Goal: Information Seeking & Learning: Learn about a topic

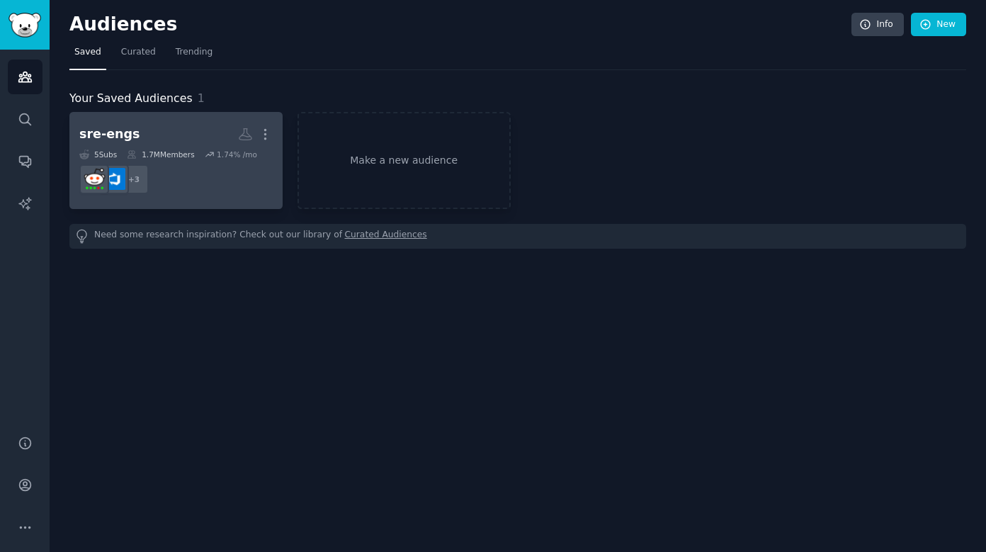
click at [200, 135] on h2 "sre-engs More" at bounding box center [175, 134] width 193 height 25
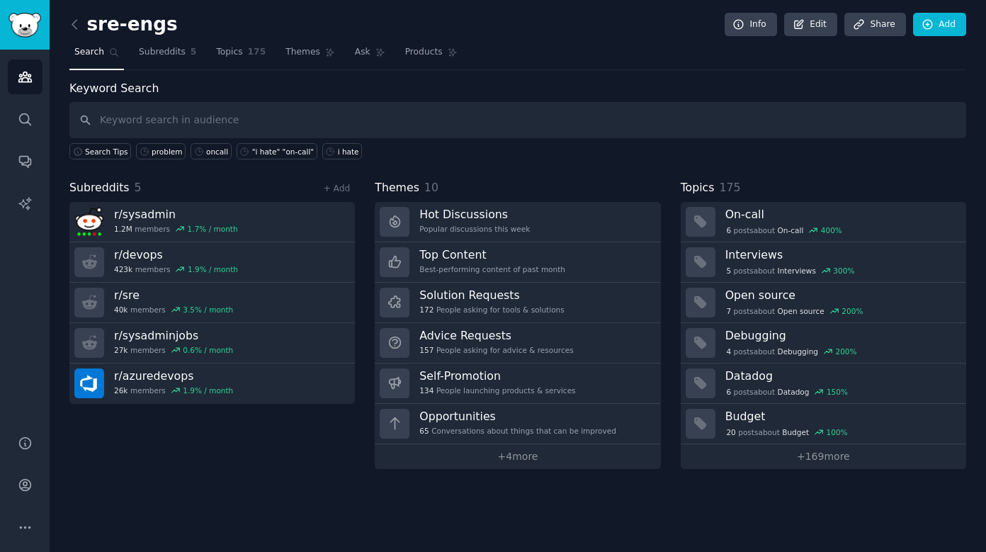
click at [342, 118] on input "text" at bounding box center [517, 120] width 897 height 36
type input "incidents"
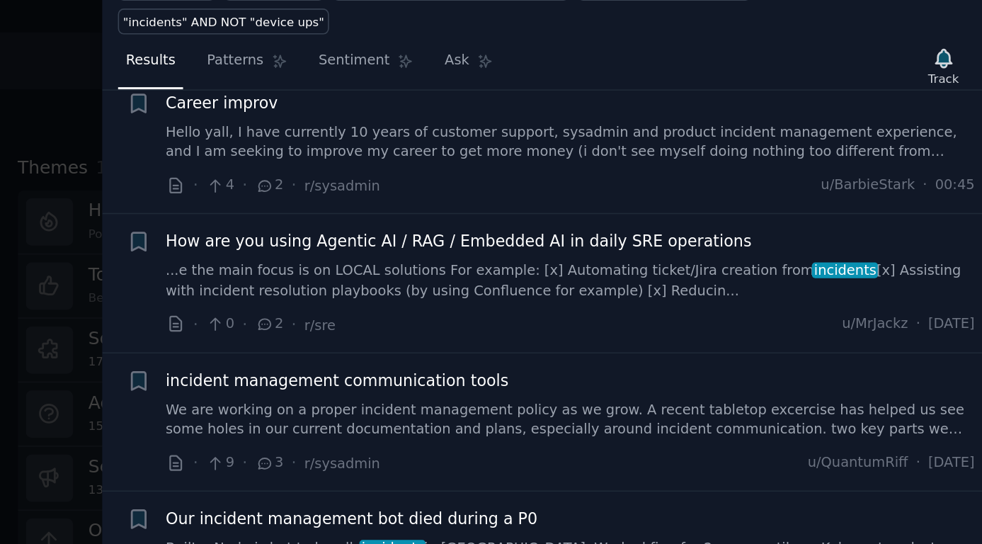
scroll to position [33, 0]
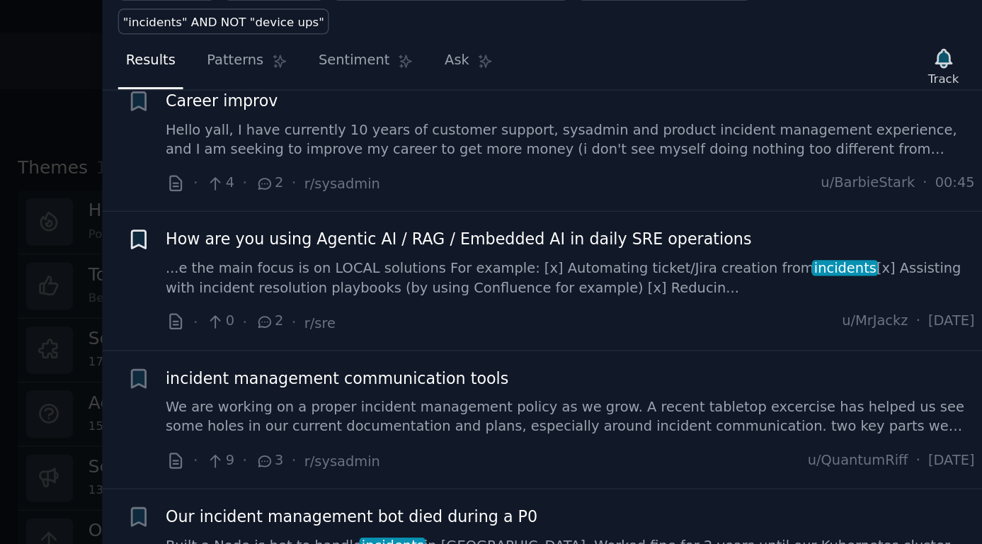
click at [446, 227] on icon "button" at bounding box center [450, 232] width 8 height 11
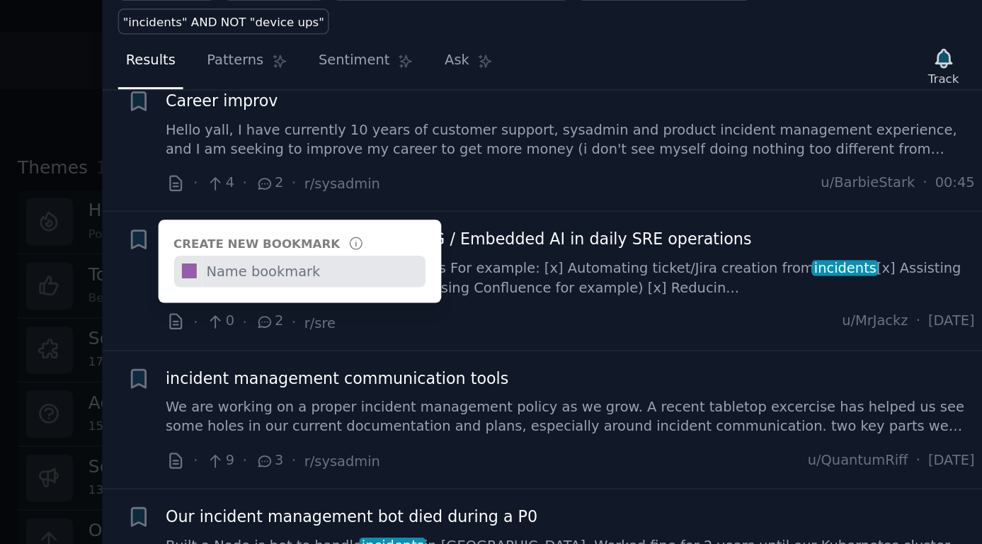
click at [467, 313] on span "incident management communication tools" at bounding box center [575, 320] width 216 height 15
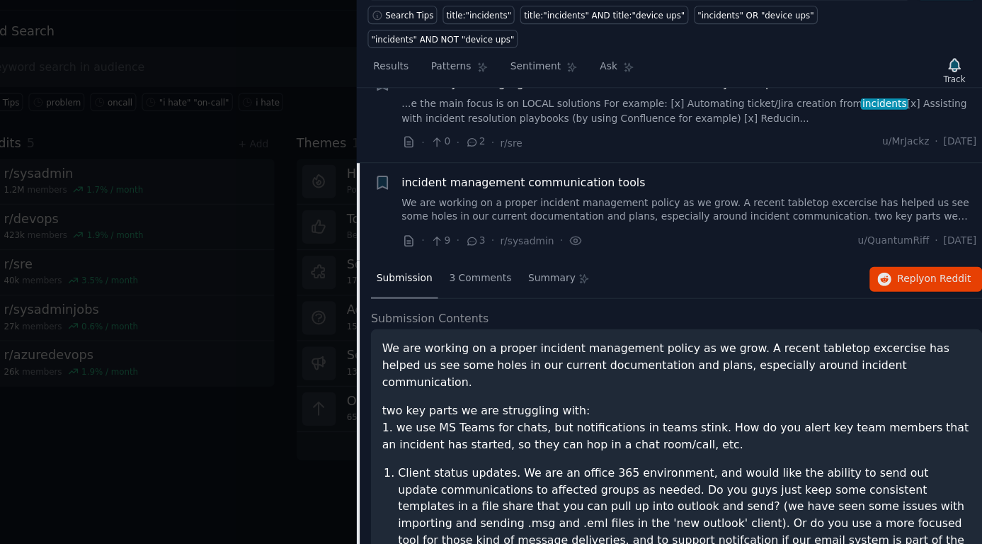
scroll to position [115, 0]
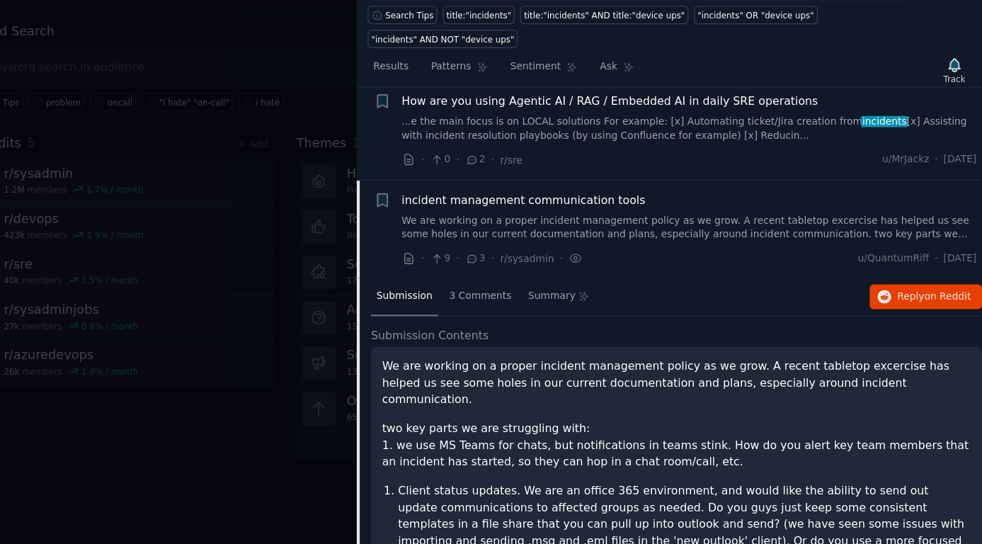
click at [496, 251] on link "We are working on a proper incident management policy as we grow. A recent tabl…" at bounding box center [722, 263] width 511 height 25
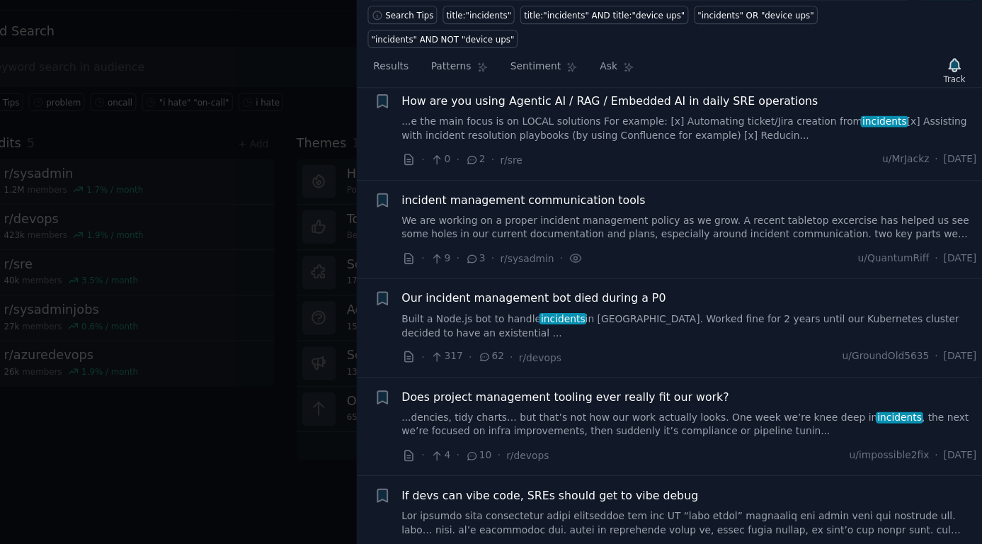
scroll to position [195, 0]
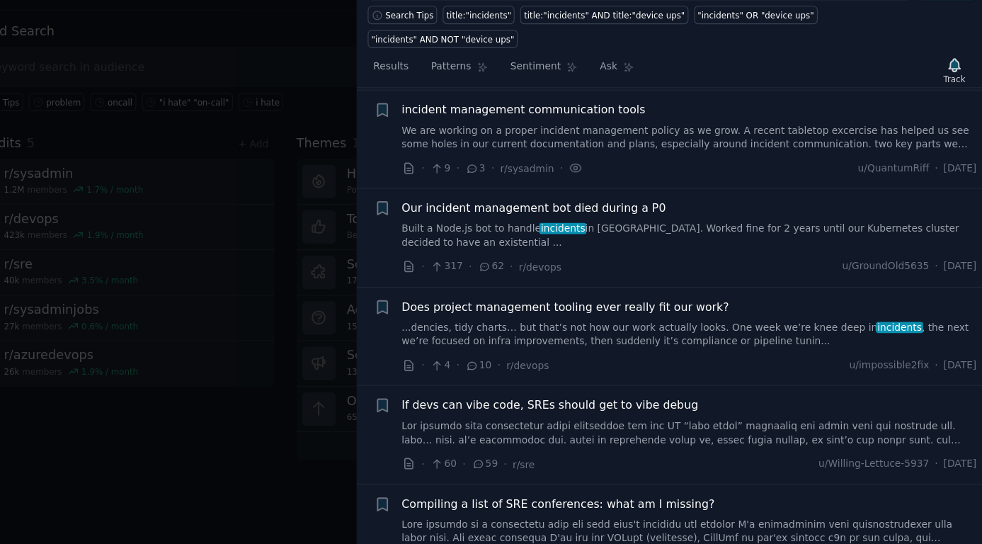
click at [518, 171] on link "We are working on a proper incident management policy as we grow. A recent tabl…" at bounding box center [722, 183] width 511 height 25
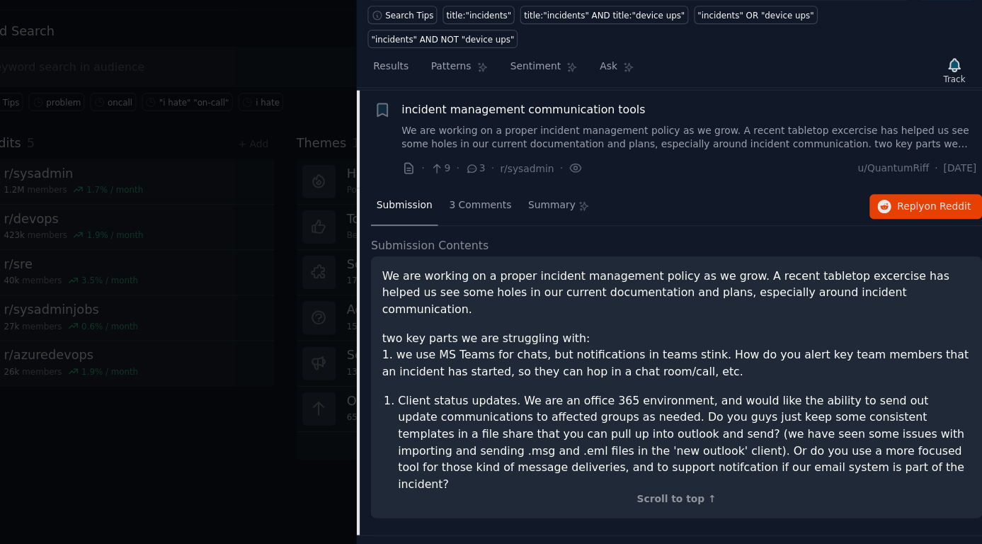
click at [524, 151] on span "incident management communication tools" at bounding box center [575, 158] width 216 height 15
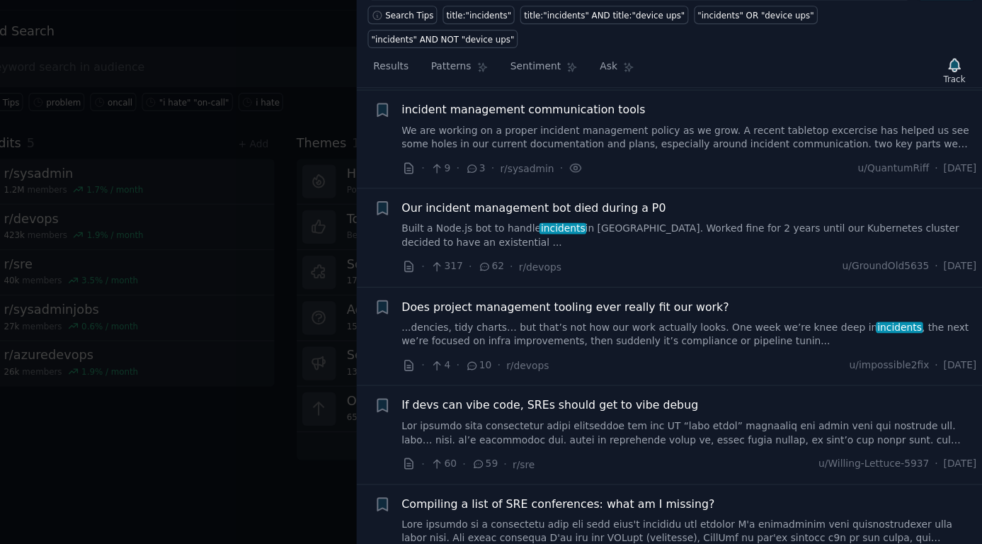
click at [524, 151] on span "incident management communication tools" at bounding box center [575, 158] width 216 height 15
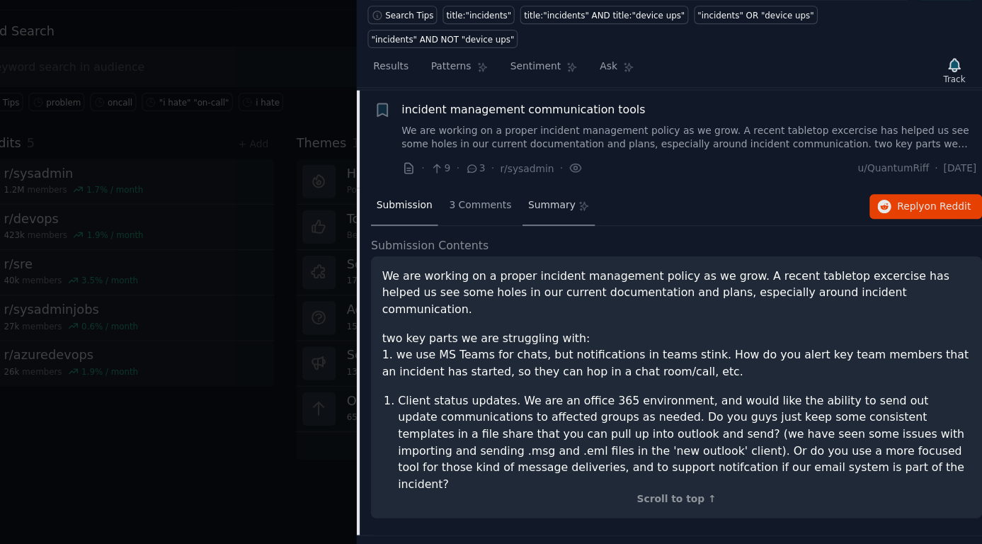
click at [579, 237] on span "Summary" at bounding box center [600, 243] width 42 height 13
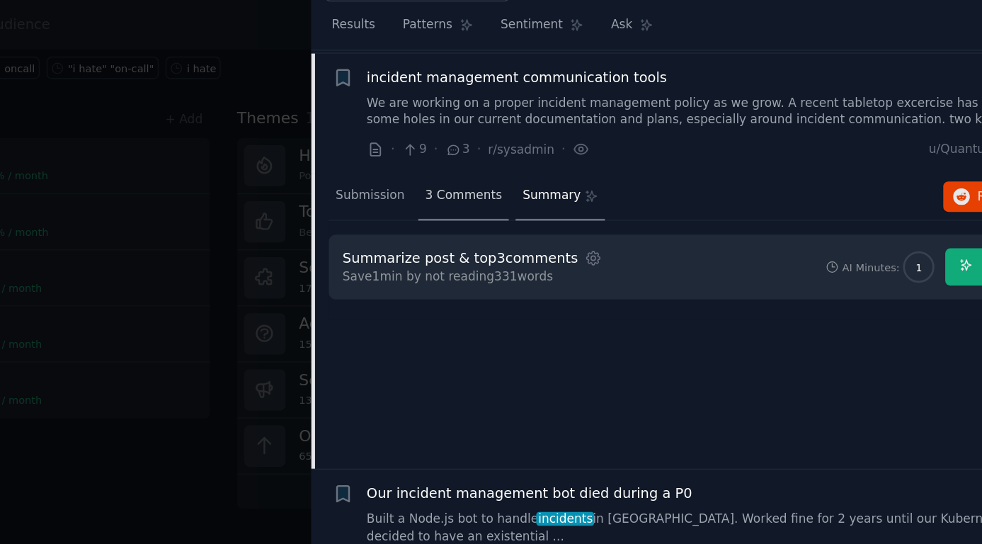
click at [509, 237] on span "3 Comments" at bounding box center [536, 243] width 55 height 13
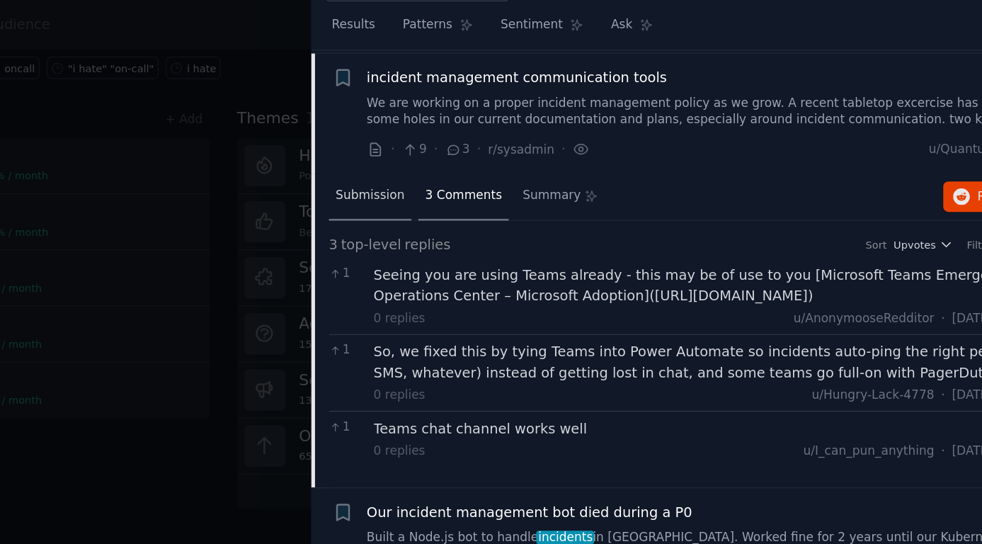
click at [445, 237] on span "Submission" at bounding box center [470, 243] width 50 height 13
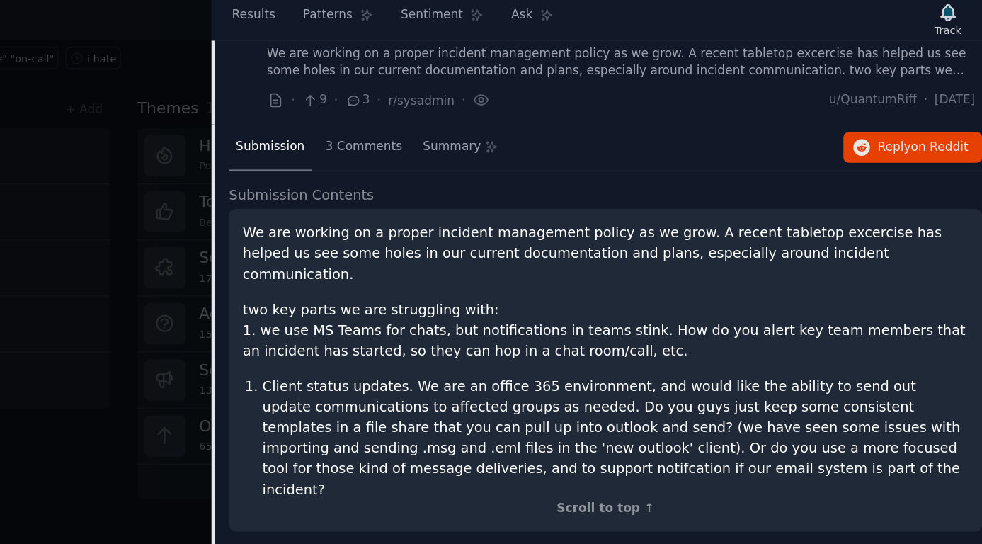
scroll to position [238, 0]
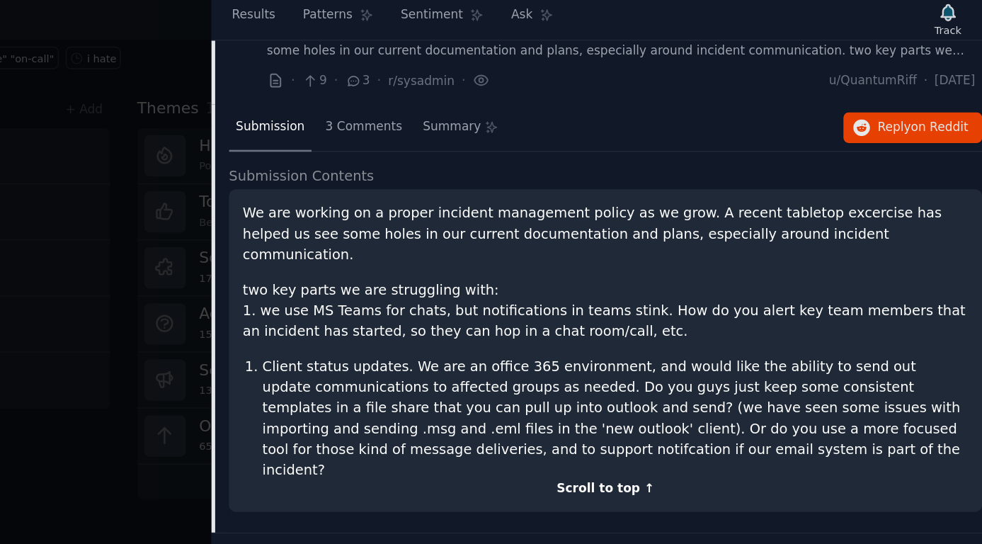
click at [450, 455] on div "Scroll to top ↑" at bounding box center [711, 461] width 523 height 13
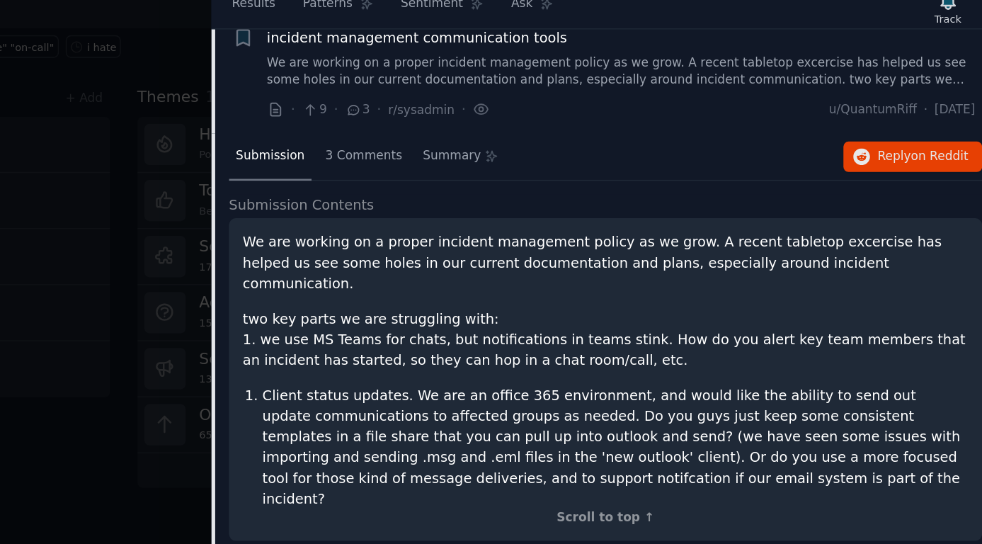
scroll to position [117, 0]
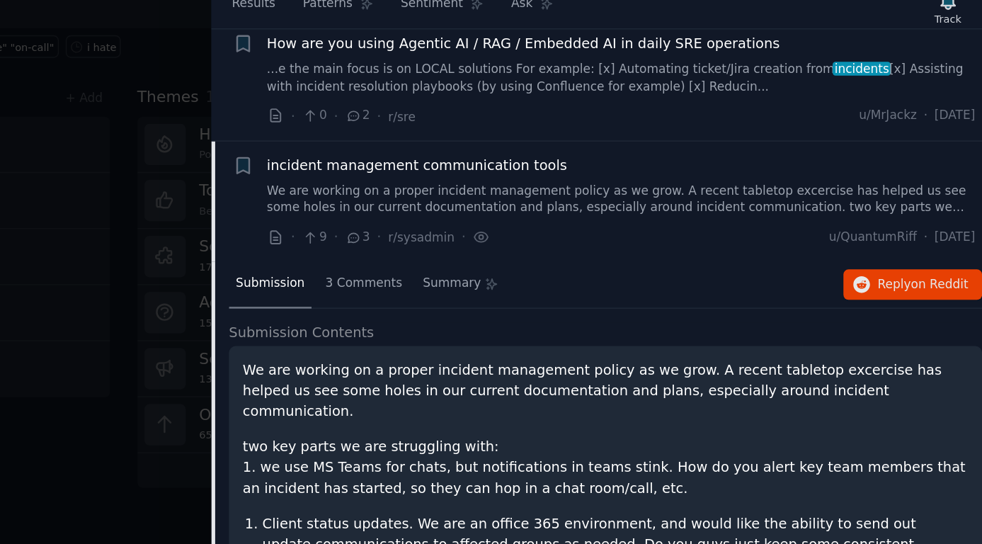
click at [467, 229] on span "incident management communication tools" at bounding box center [575, 236] width 216 height 15
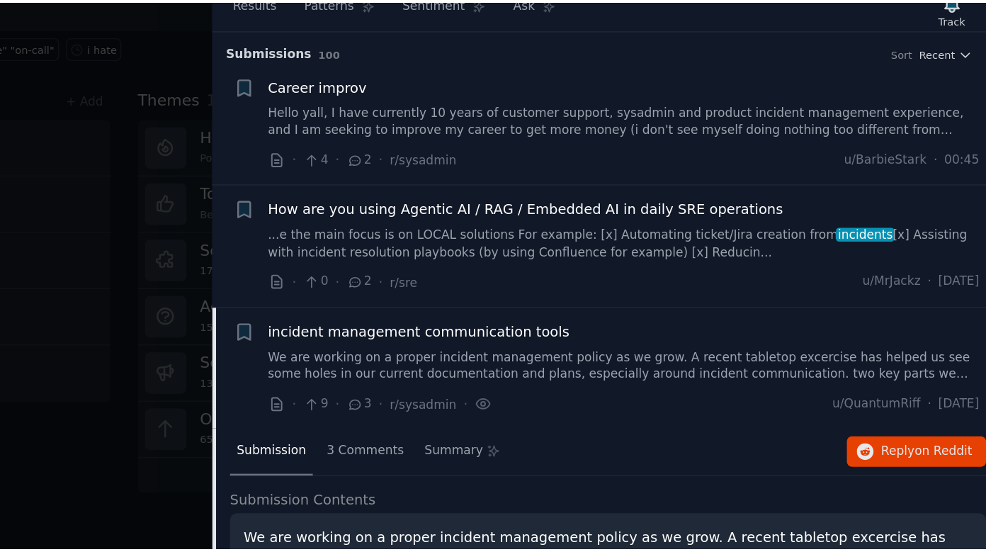
scroll to position [0, 0]
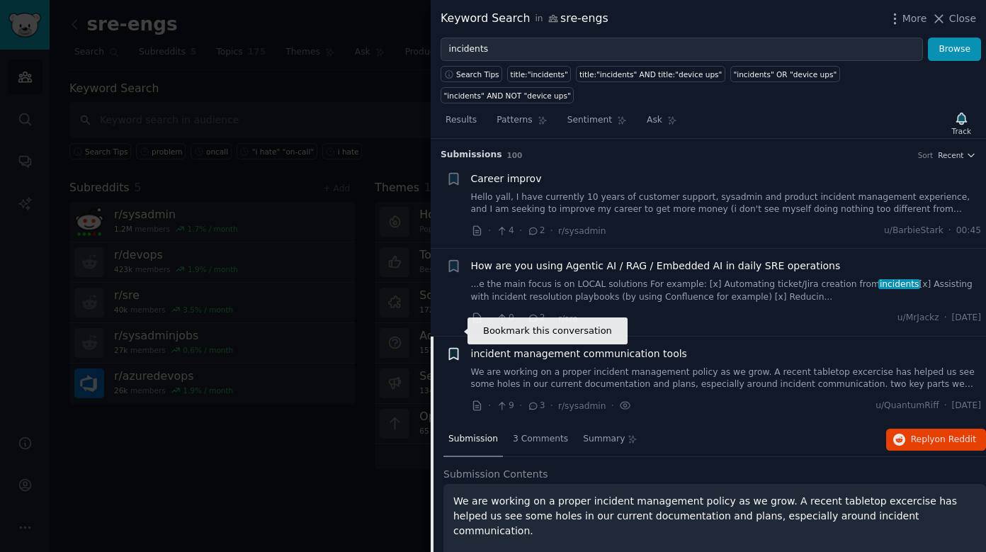
click at [453, 348] on icon "button" at bounding box center [453, 353] width 8 height 11
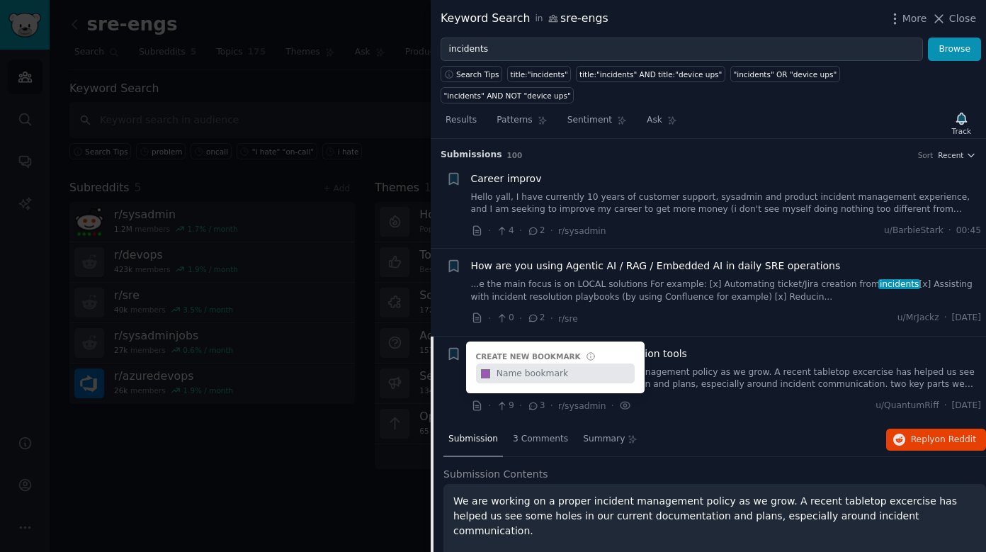
click at [547, 363] on input "text" at bounding box center [564, 373] width 140 height 20
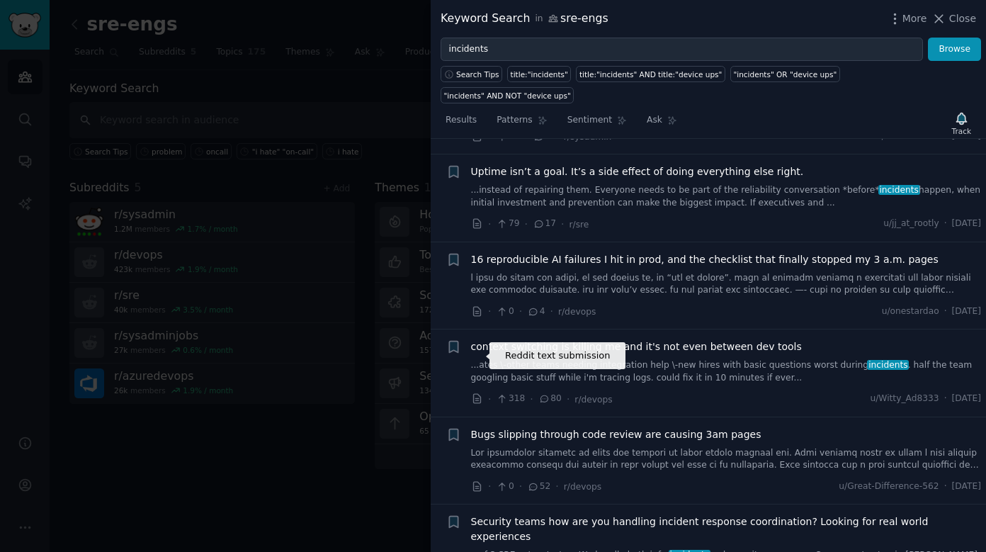
scroll to position [1018, 0]
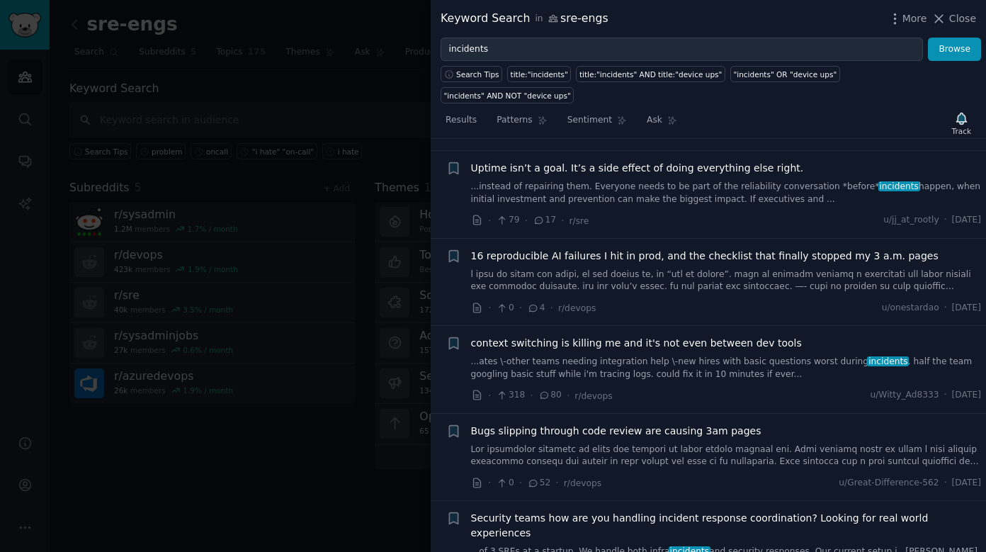
click at [333, 457] on div at bounding box center [493, 276] width 986 height 552
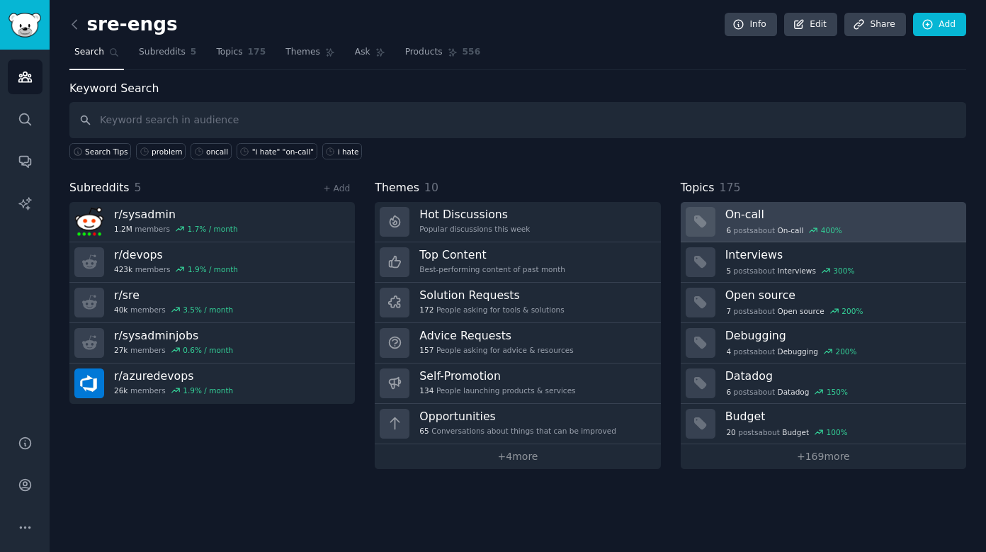
click at [854, 217] on h3 "On-call" at bounding box center [840, 214] width 231 height 15
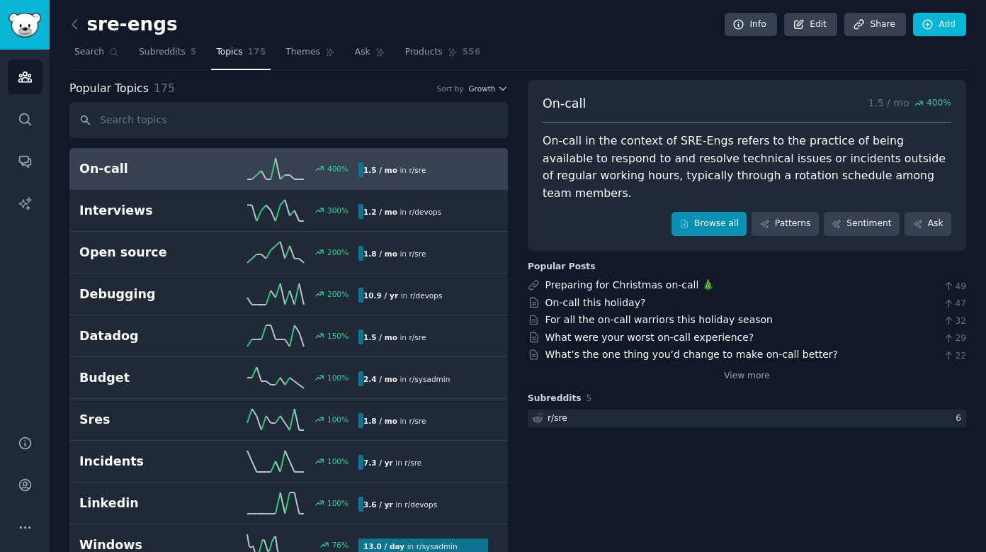
click at [726, 212] on link "Browse all" at bounding box center [709, 224] width 76 height 24
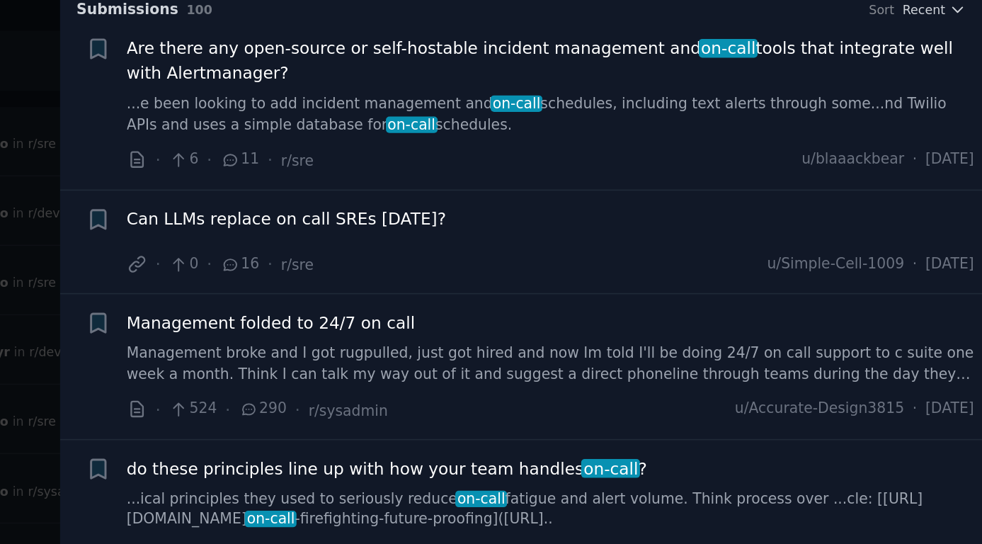
click at [812, 107] on span "on-call" at bounding box center [829, 112] width 35 height 11
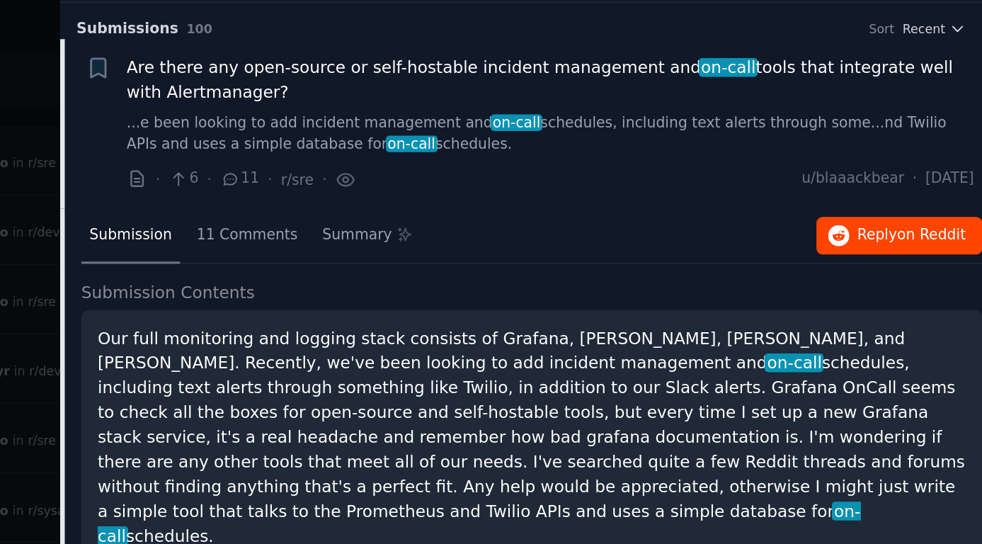
click at [931, 208] on span "on Reddit" at bounding box center [951, 213] width 41 height 10
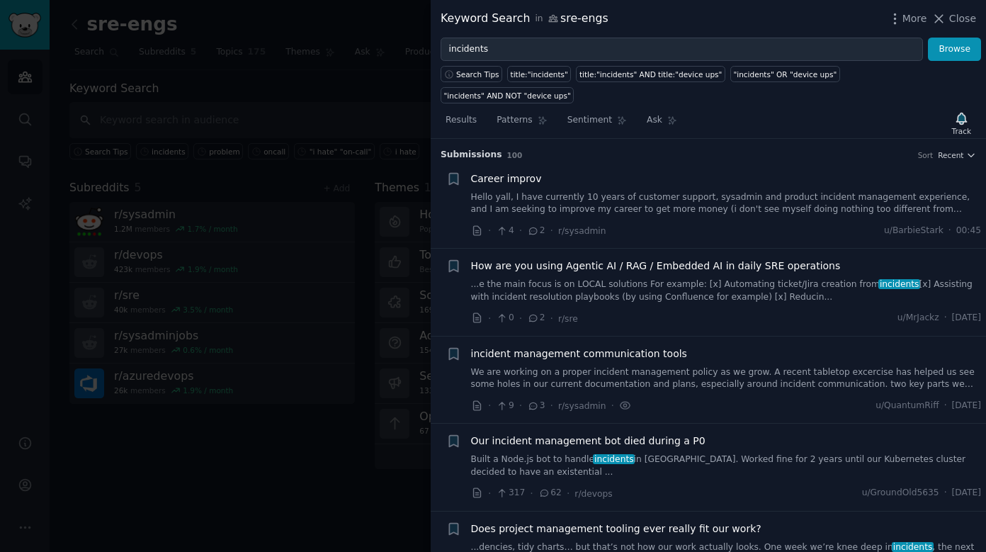
click at [721, 249] on li "+ How are you using Agentic AI / RAG / Embedded AI in daily SRE operations ...e…" at bounding box center [708, 292] width 555 height 87
click at [901, 20] on icon "button" at bounding box center [894, 18] width 15 height 15
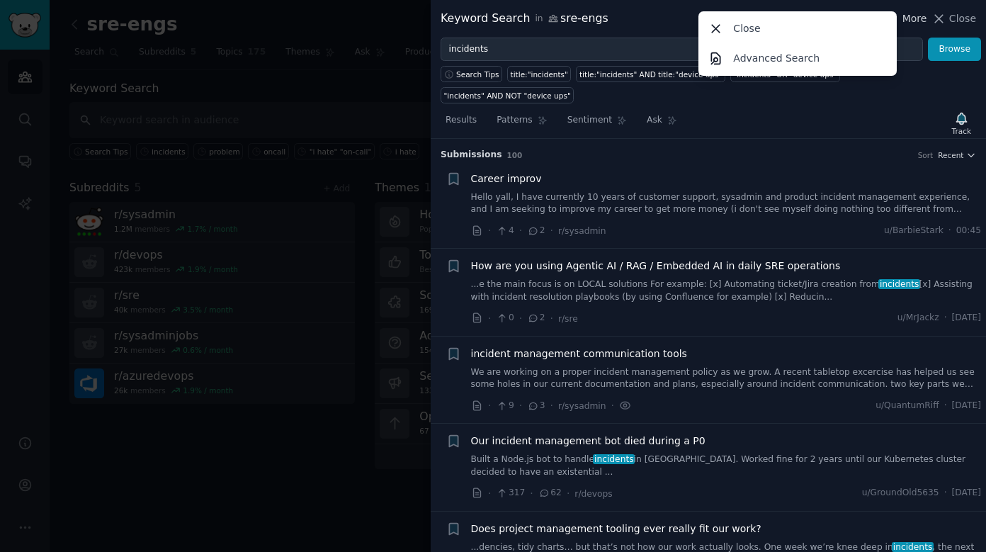
click at [901, 21] on icon "button" at bounding box center [894, 18] width 15 height 15
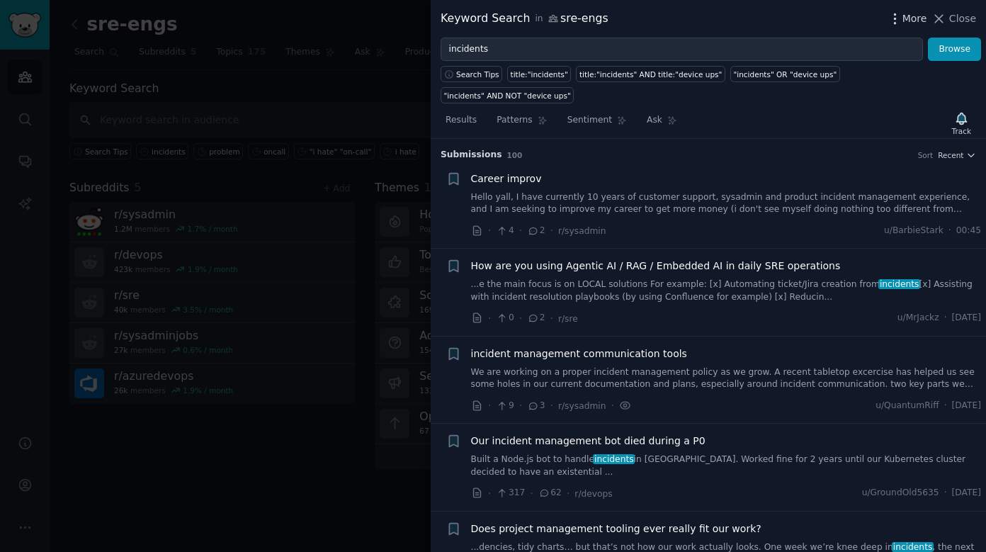
click at [901, 21] on icon "button" at bounding box center [894, 18] width 15 height 15
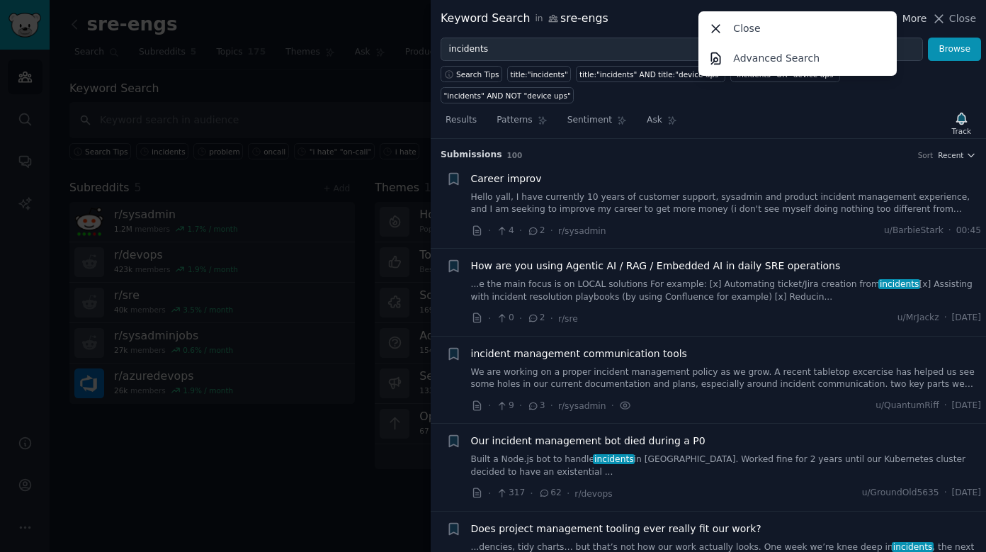
click at [901, 21] on icon "button" at bounding box center [894, 18] width 15 height 15
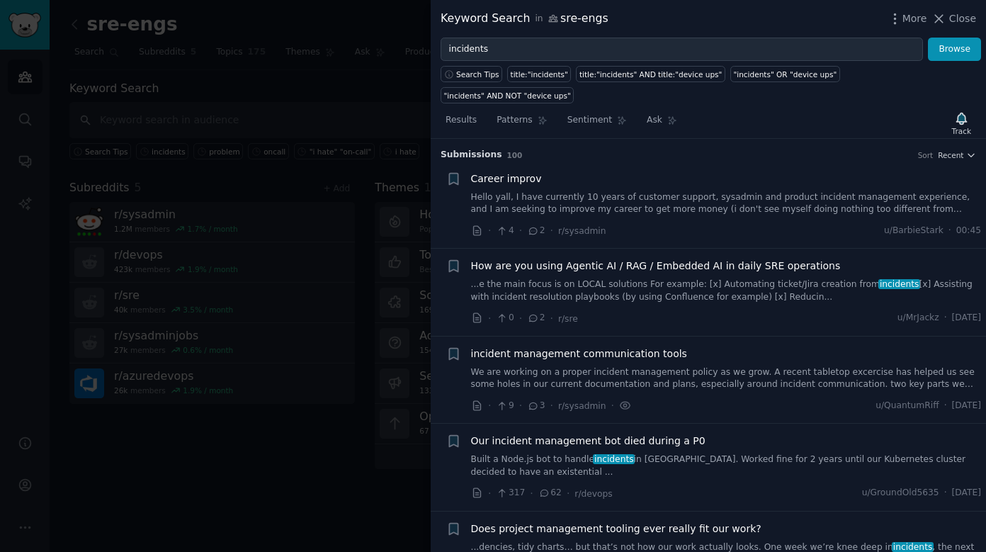
click at [261, 97] on div at bounding box center [493, 276] width 986 height 552
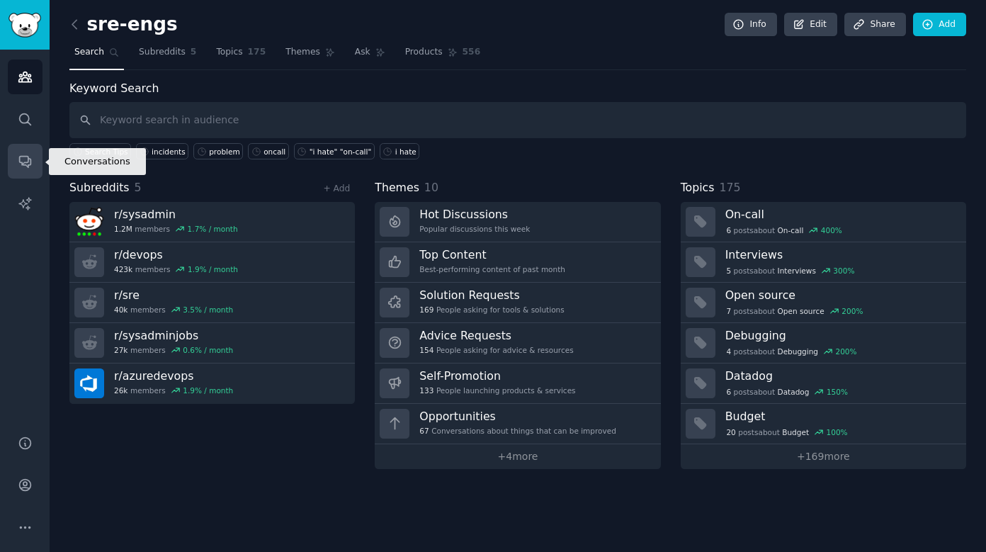
click at [29, 160] on icon "Sidebar" at bounding box center [25, 161] width 15 height 15
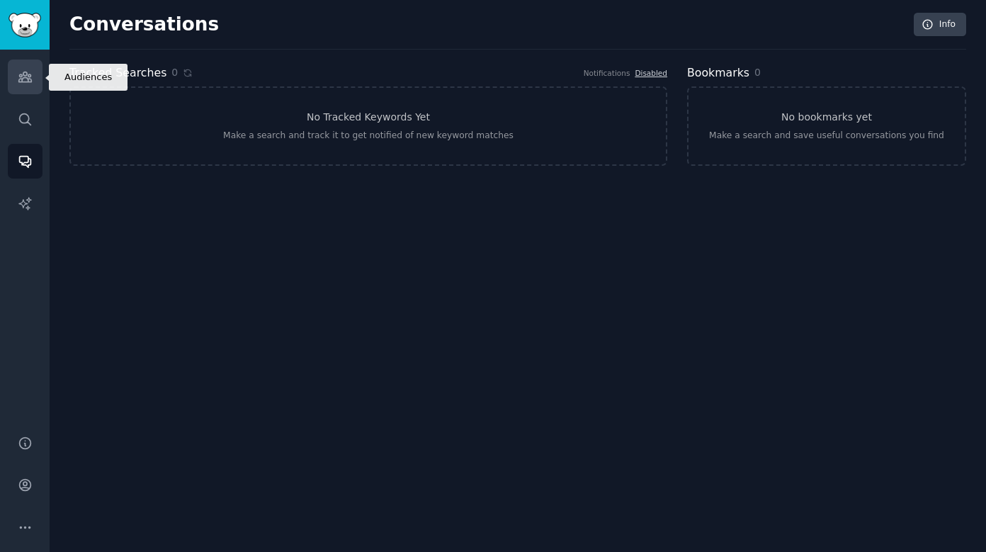
click at [16, 81] on link "Audiences" at bounding box center [25, 76] width 35 height 35
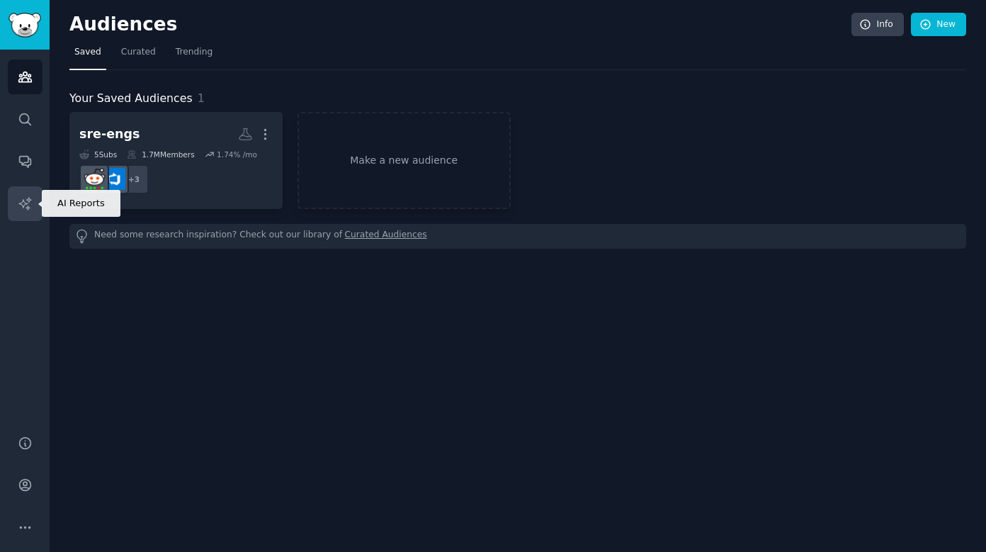
click at [32, 205] on icon "Sidebar" at bounding box center [25, 203] width 15 height 15
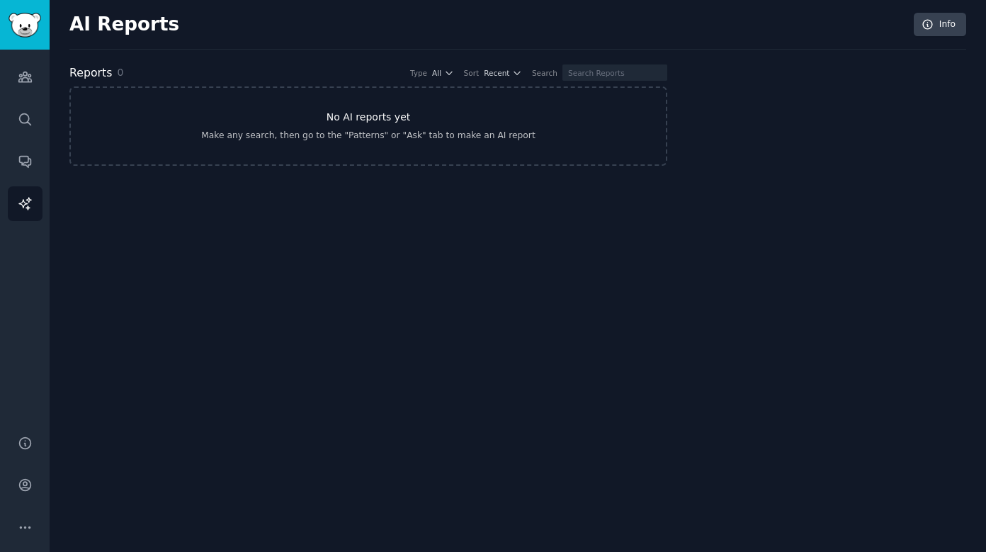
click at [344, 121] on h3 "No AI reports yet" at bounding box center [369, 117] width 84 height 15
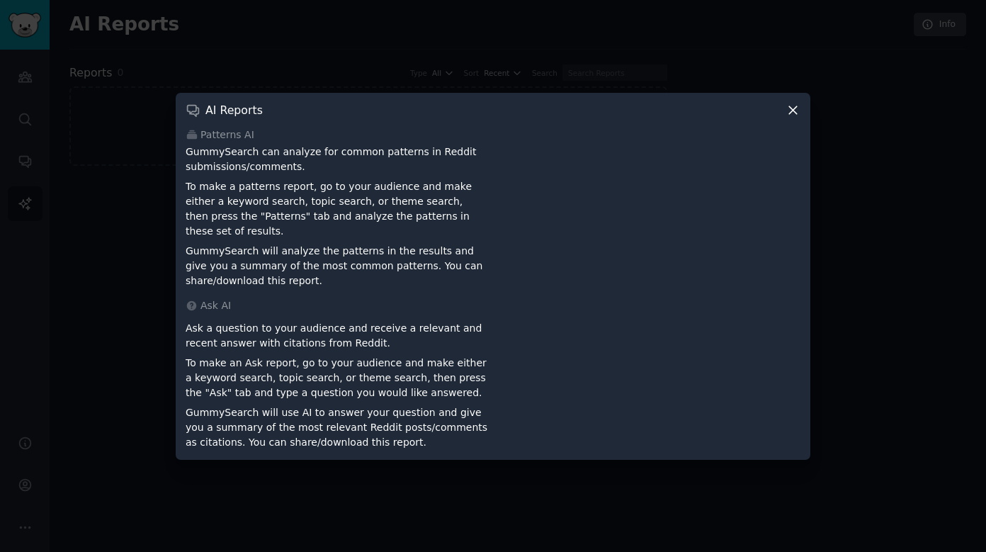
click at [789, 114] on icon at bounding box center [793, 110] width 8 height 8
